Goal: Information Seeking & Learning: Compare options

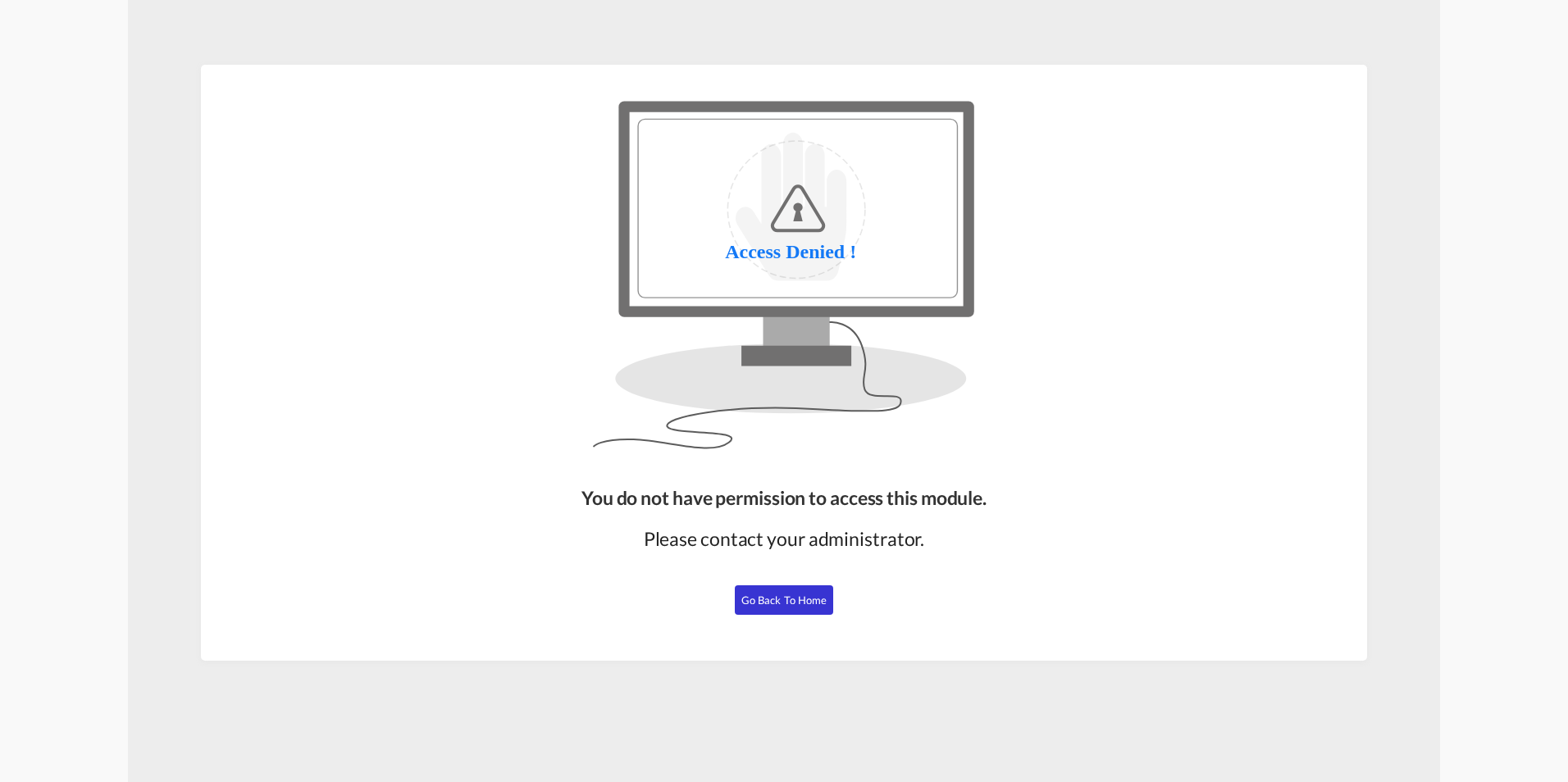
click at [775, 610] on button "Go Back to Home" at bounding box center [783, 600] width 99 height 30
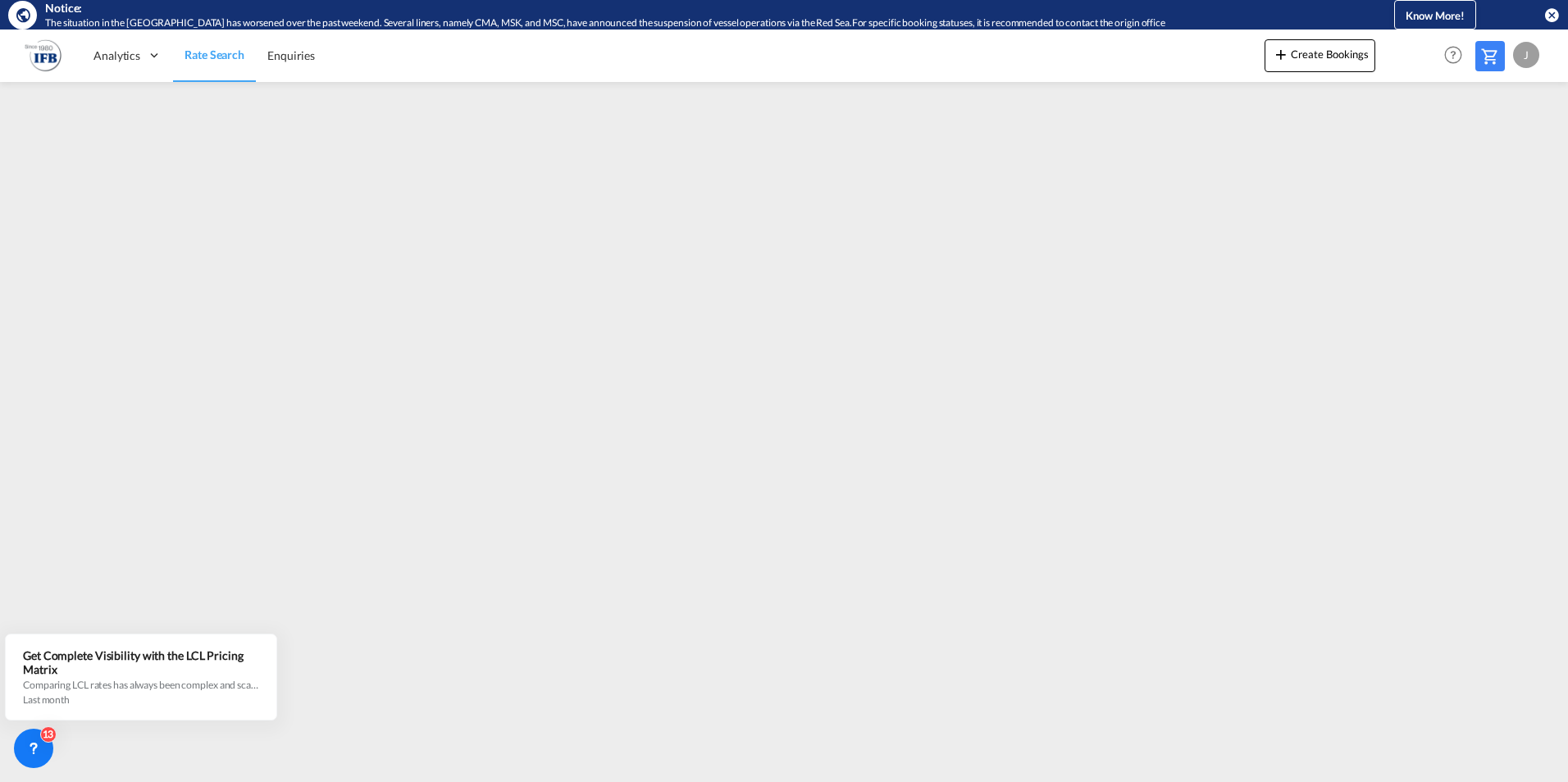
click at [433, 74] on div "Analytics Reports Rate Search Enquiries Create Bookings Help Resources Product …" at bounding box center [783, 55] width 1518 height 51
click at [44, 53] on img at bounding box center [43, 55] width 37 height 37
click at [44, 54] on img at bounding box center [43, 55] width 37 height 37
